Goal: Register for event/course

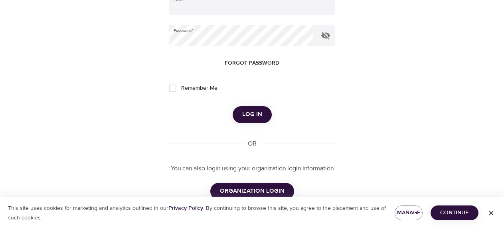
scroll to position [160, 0]
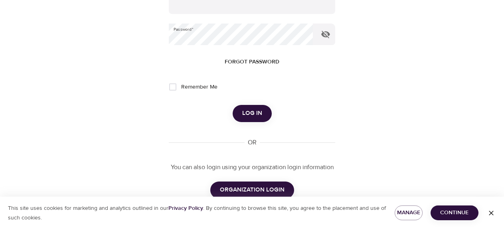
type input "[EMAIL_ADDRESS][DOMAIN_NAME]"
click at [258, 186] on span "ORGANIZATION LOGIN" at bounding box center [252, 190] width 65 height 10
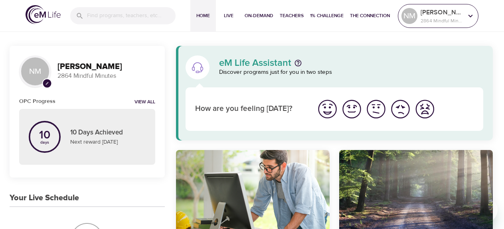
click at [455, 17] on p "2864 Mindful Minutes" at bounding box center [441, 20] width 42 height 7
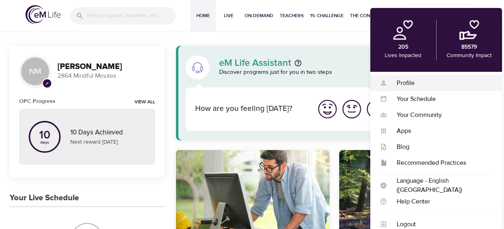
click at [412, 84] on div "Profile" at bounding box center [439, 83] width 105 height 9
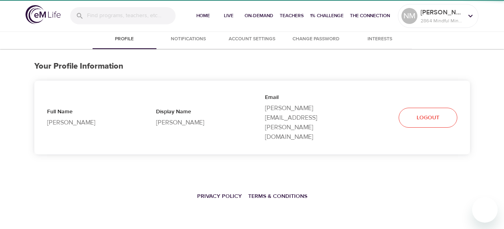
select select "10"
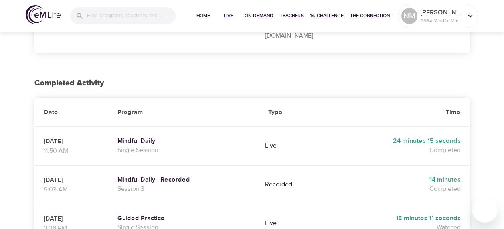
scroll to position [120, 0]
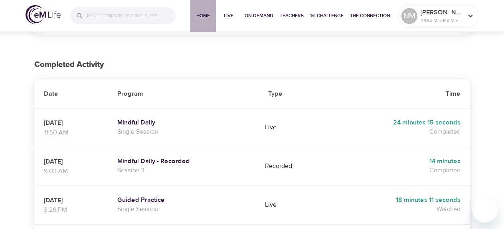
click at [196, 14] on span "Home" at bounding box center [202, 16] width 19 height 8
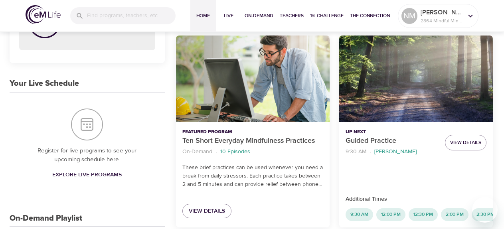
scroll to position [160, 0]
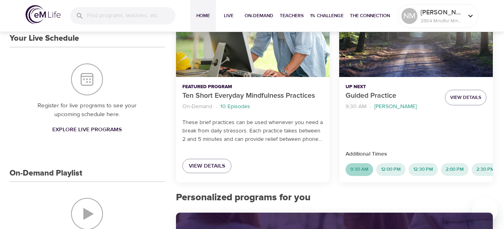
click at [358, 170] on span "9:30 AM" at bounding box center [359, 169] width 28 height 7
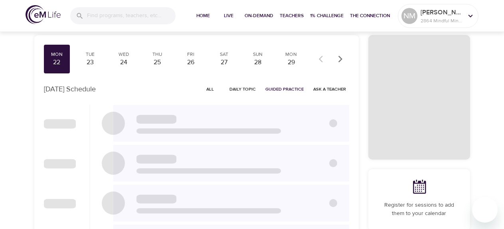
checkbox input "true"
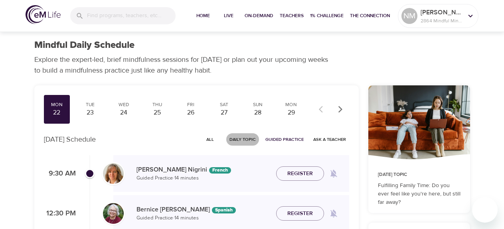
click at [243, 139] on span "Daily Topic" at bounding box center [242, 140] width 26 height 8
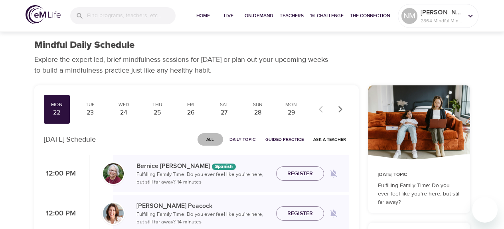
click at [211, 139] on span "All" at bounding box center [210, 140] width 19 height 8
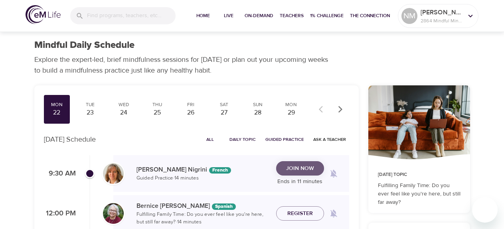
click at [291, 169] on span "Join Now" at bounding box center [300, 169] width 28 height 10
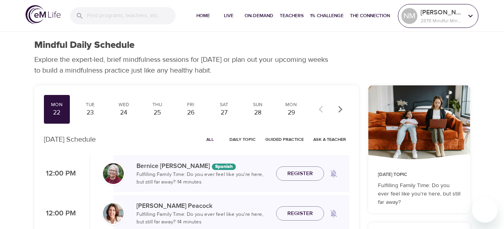
click at [455, 21] on p "2878 Mindful Minutes" at bounding box center [441, 20] width 42 height 7
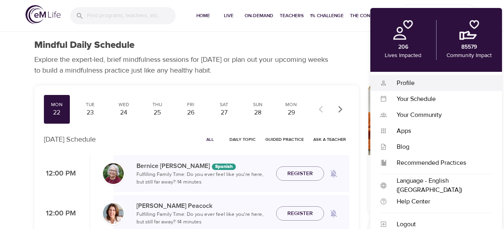
click at [405, 83] on div "Profile" at bounding box center [439, 83] width 105 height 9
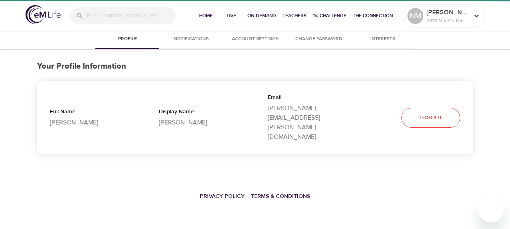
select select "10"
